Goal: Task Accomplishment & Management: Manage account settings

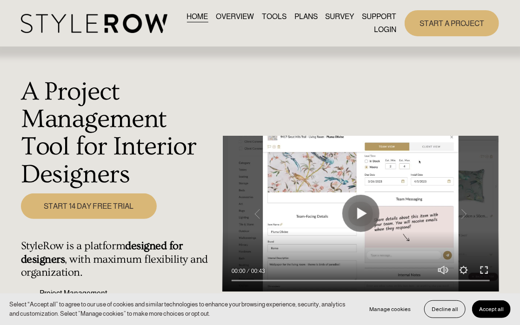
click at [388, 27] on link "LOGIN" at bounding box center [385, 29] width 22 height 13
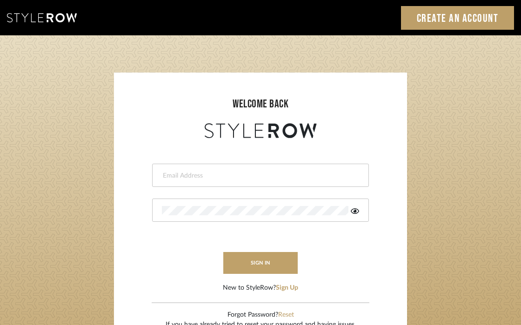
type input "katelyn@clothandkind.com"
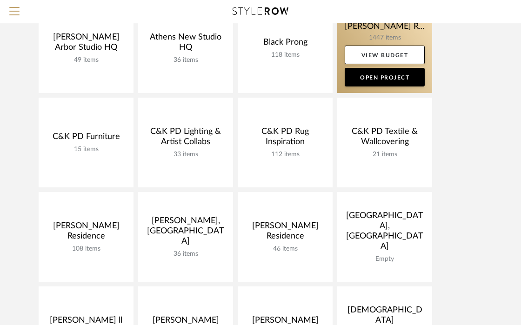
scroll to position [134, 0]
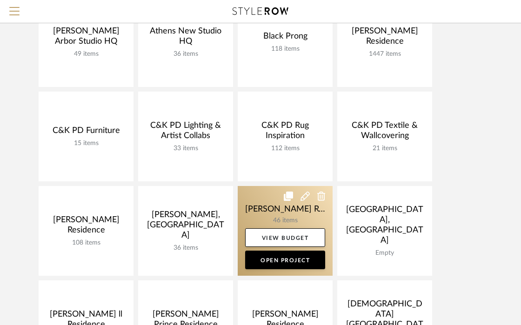
click at [273, 209] on link at bounding box center [284, 231] width 95 height 90
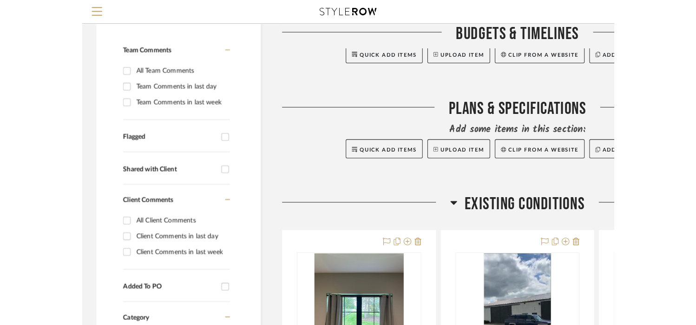
scroll to position [195, 0]
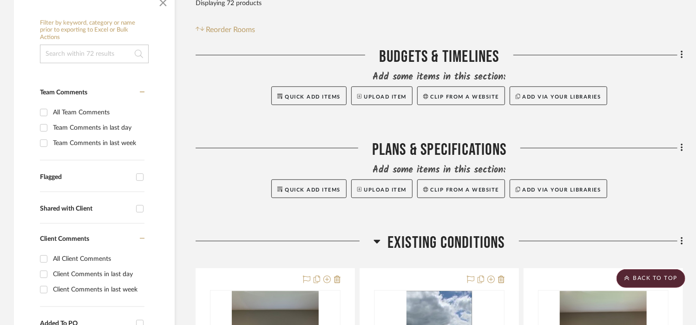
click at [448, 233] on span "Existing Conditions" at bounding box center [447, 243] width 118 height 20
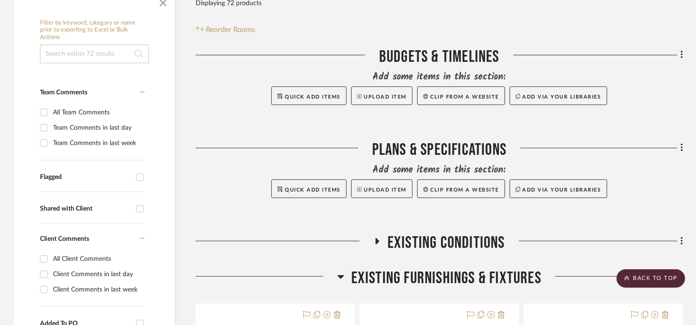
click at [448, 233] on span "Existing Conditions" at bounding box center [447, 243] width 118 height 20
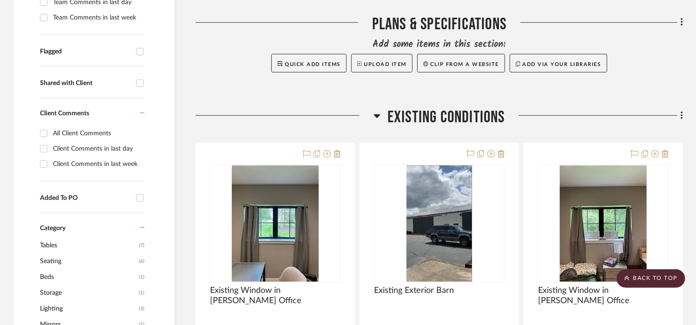
scroll to position [326, 0]
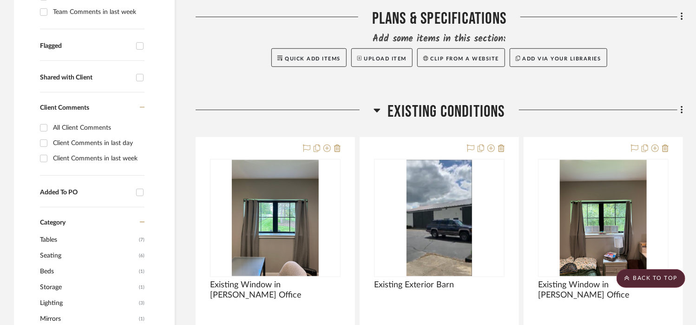
click at [459, 102] on span "Existing Conditions" at bounding box center [447, 112] width 118 height 20
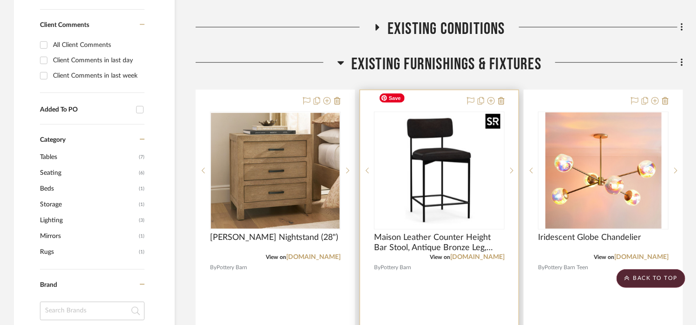
scroll to position [414, 0]
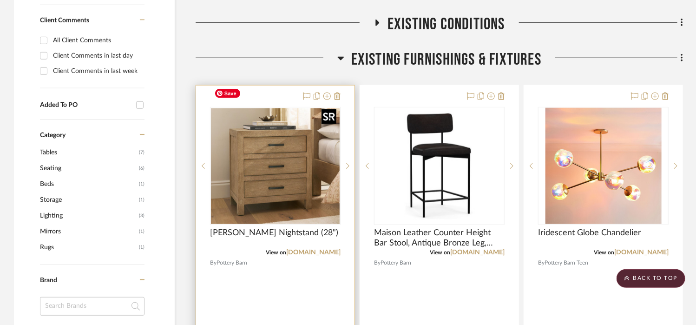
click at [0, 0] on img at bounding box center [0, 0] width 0 height 0
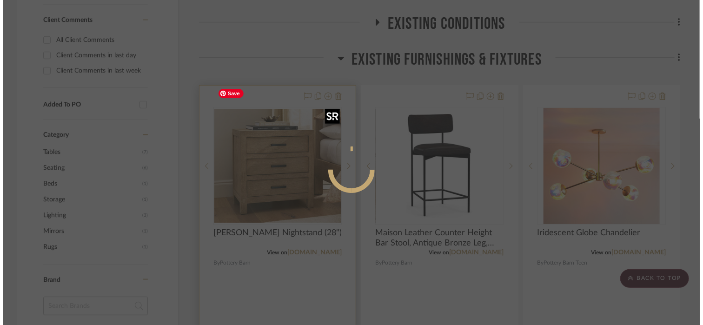
scroll to position [0, 0]
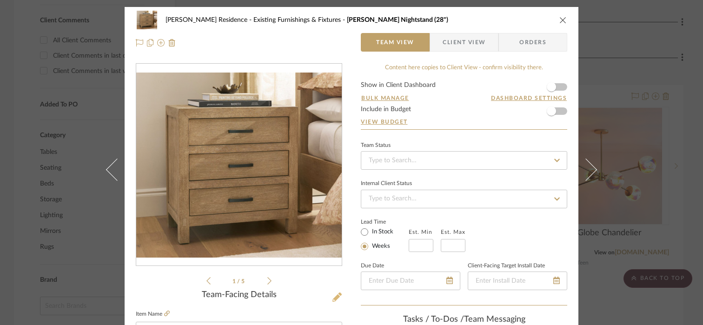
click at [337, 297] on icon at bounding box center [336, 296] width 9 height 9
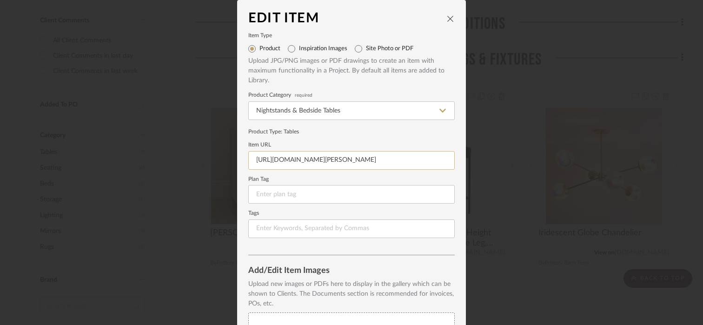
scroll to position [160, 0]
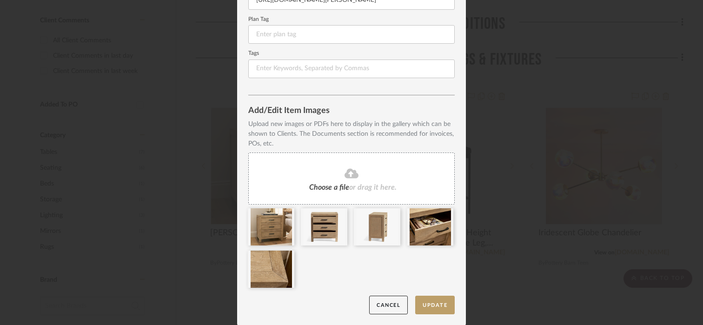
click at [341, 165] on div "Choose a file or drag it here." at bounding box center [351, 178] width 206 height 52
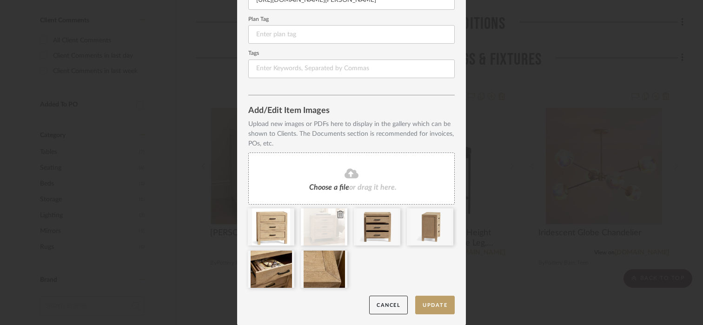
click at [337, 211] on icon at bounding box center [340, 214] width 7 height 7
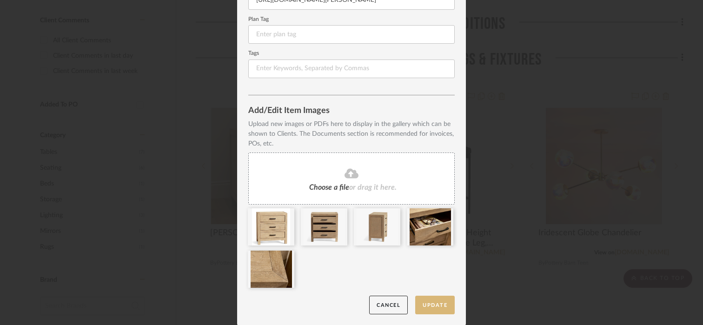
click at [426, 305] on button "Update" at bounding box center [435, 305] width 40 height 19
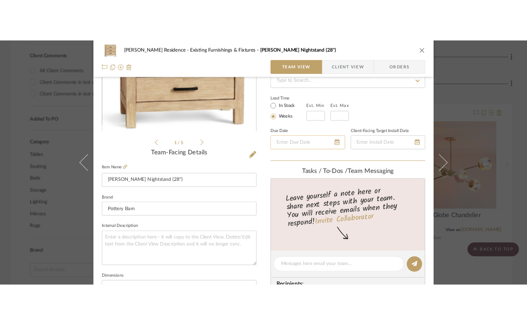
scroll to position [145, 0]
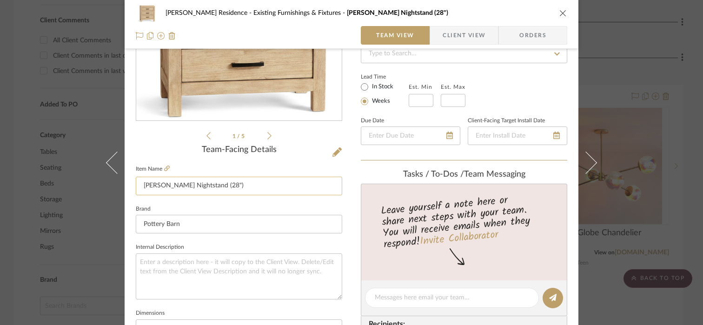
click at [227, 185] on input "Linwood Nightstand (28")" at bounding box center [239, 186] width 206 height 19
type input "Linwood Nightstand in Bone White"
click at [527, 15] on icon "close" at bounding box center [562, 12] width 7 height 7
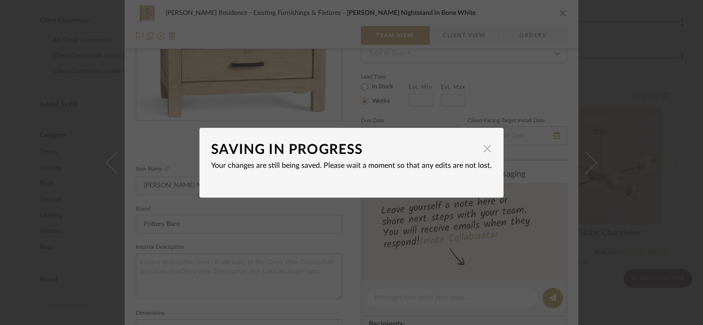
click at [486, 152] on span "button" at bounding box center [487, 148] width 19 height 19
